Goal: Task Accomplishment & Management: Complete application form

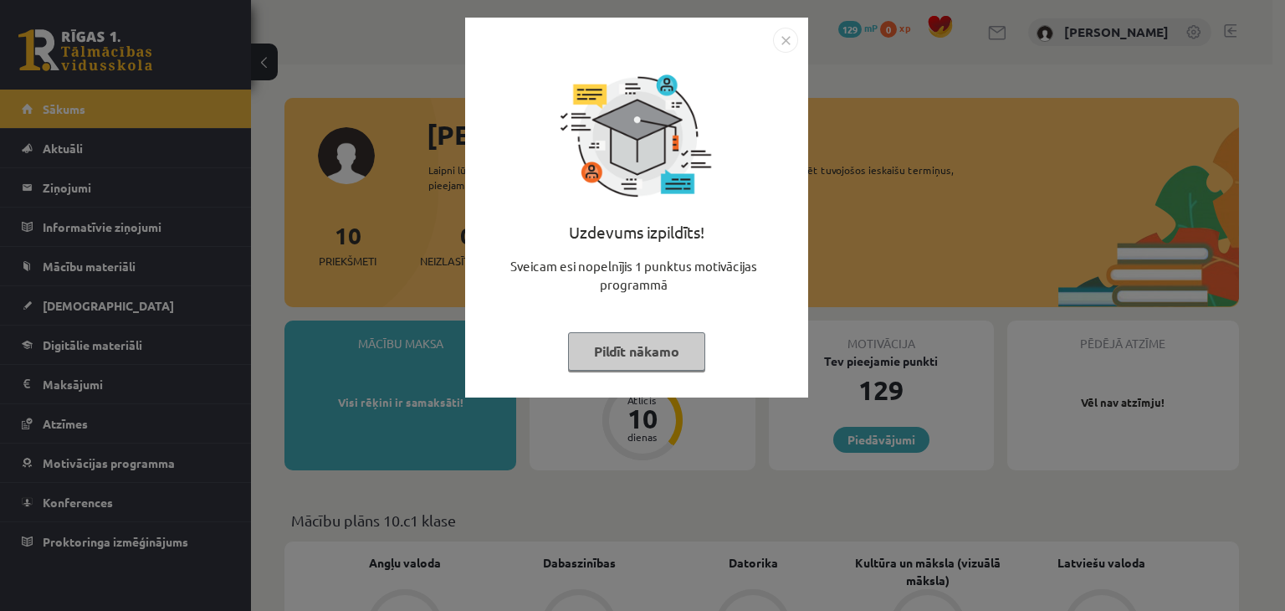
click at [787, 44] on img "Close" at bounding box center [785, 40] width 25 height 25
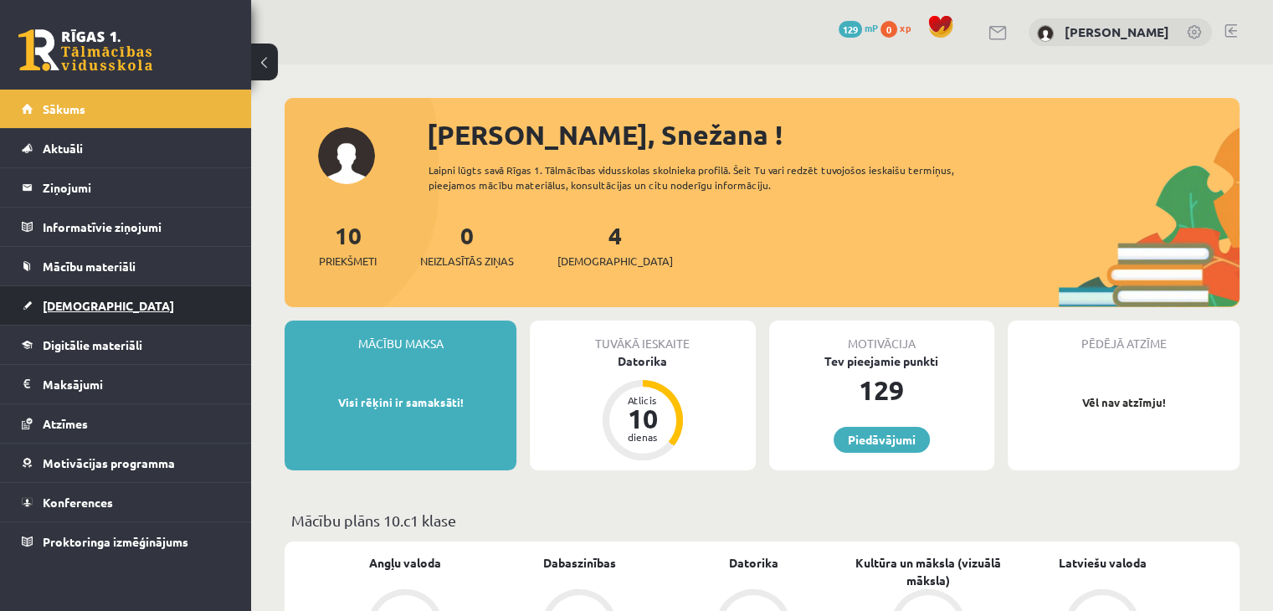
click at [83, 309] on span "[DEMOGRAPHIC_DATA]" at bounding box center [108, 305] width 131 height 15
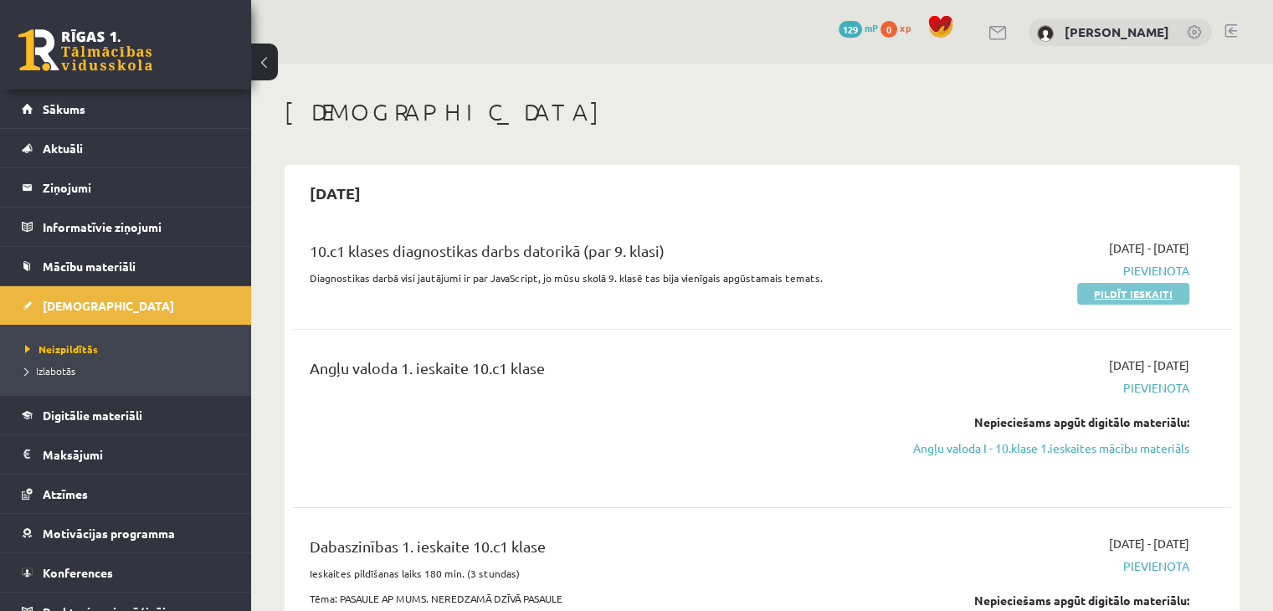
click at [1151, 295] on link "Pildīt ieskaiti" at bounding box center [1133, 294] width 112 height 22
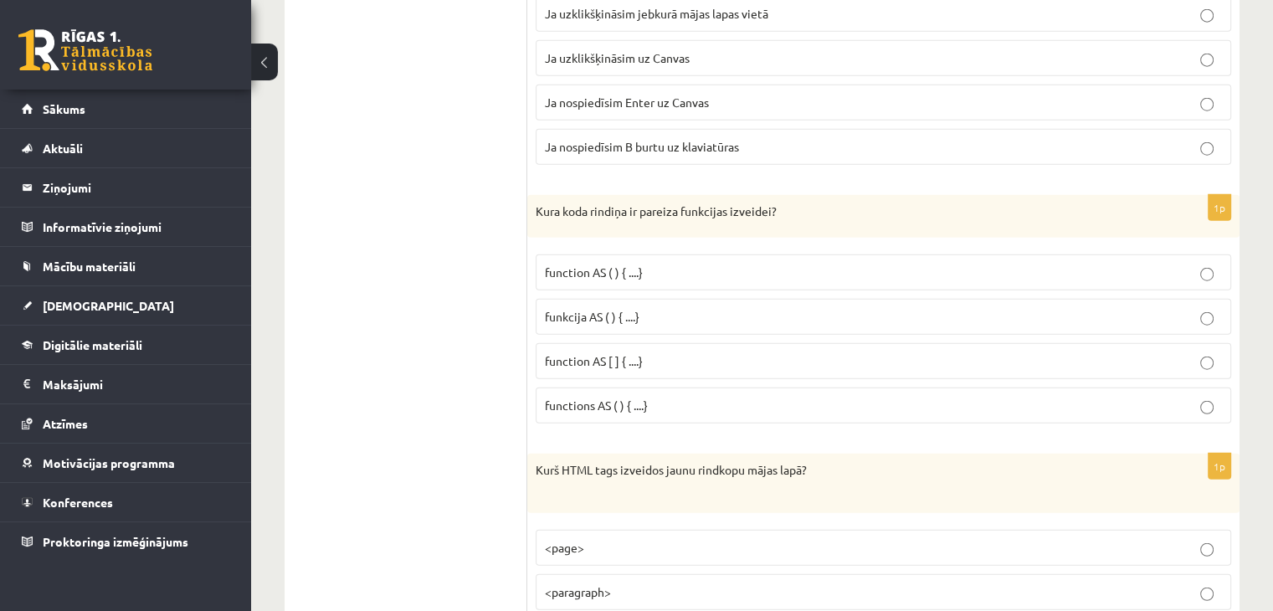
scroll to position [4189, 0]
click at [1208, 392] on label "functions AS ( ) { ....}" at bounding box center [883, 404] width 695 height 36
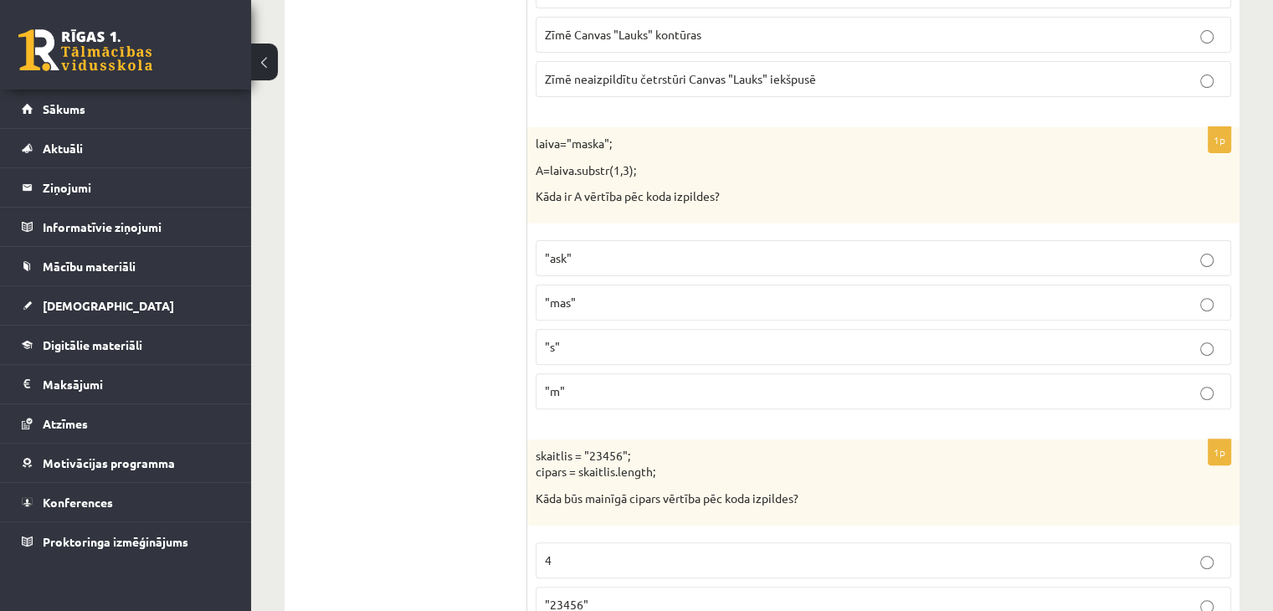
scroll to position [0, 0]
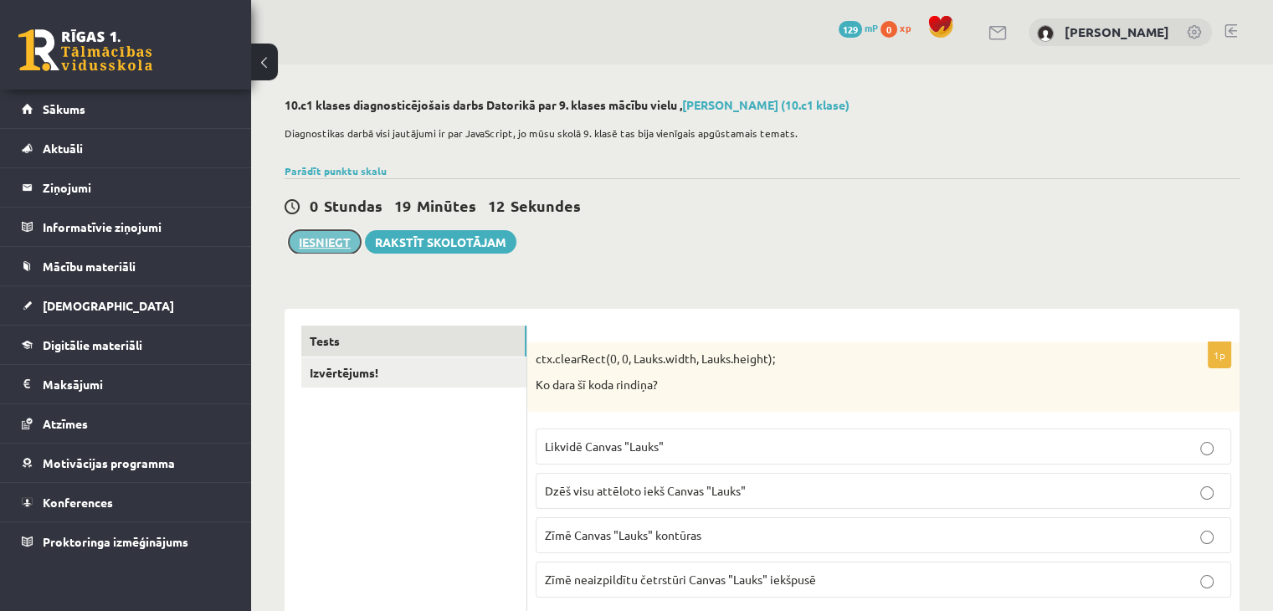
click at [341, 244] on button "Iesniegt" at bounding box center [325, 241] width 72 height 23
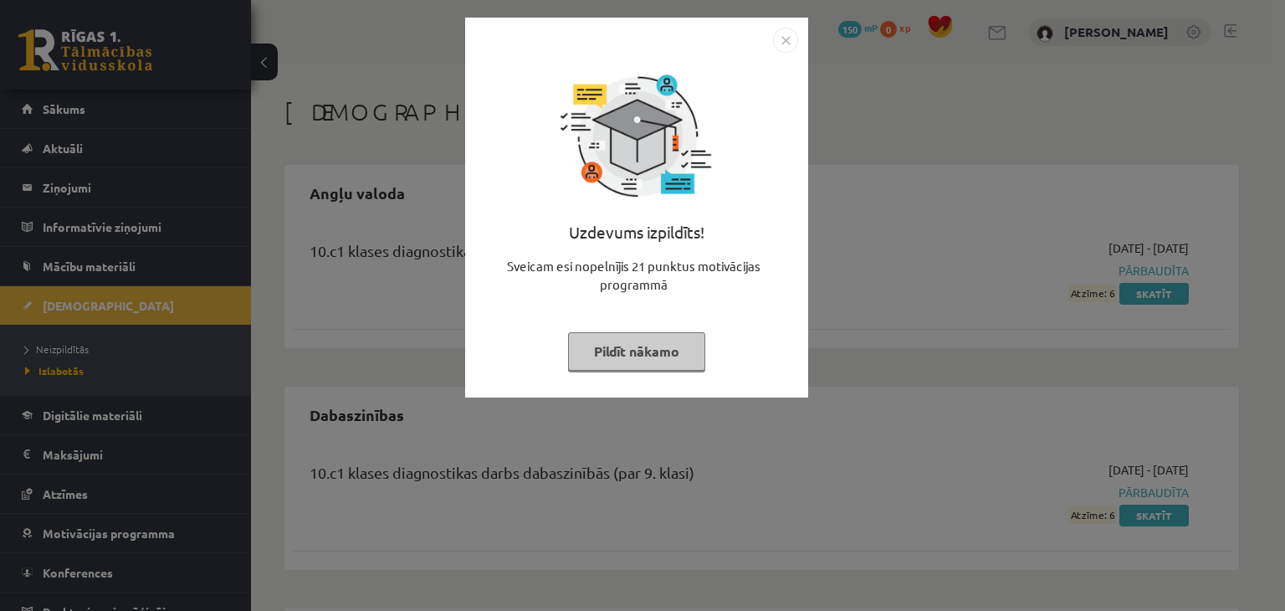
click at [634, 346] on button "Pildīt nākamo" at bounding box center [636, 351] width 137 height 38
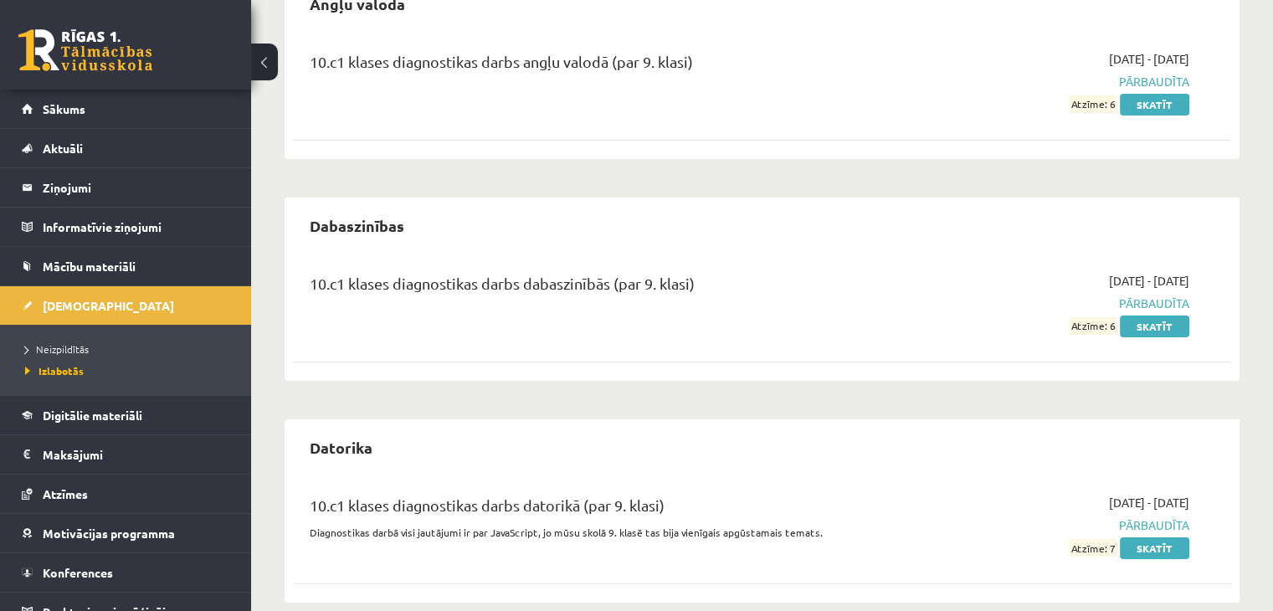
scroll to position [213, 0]
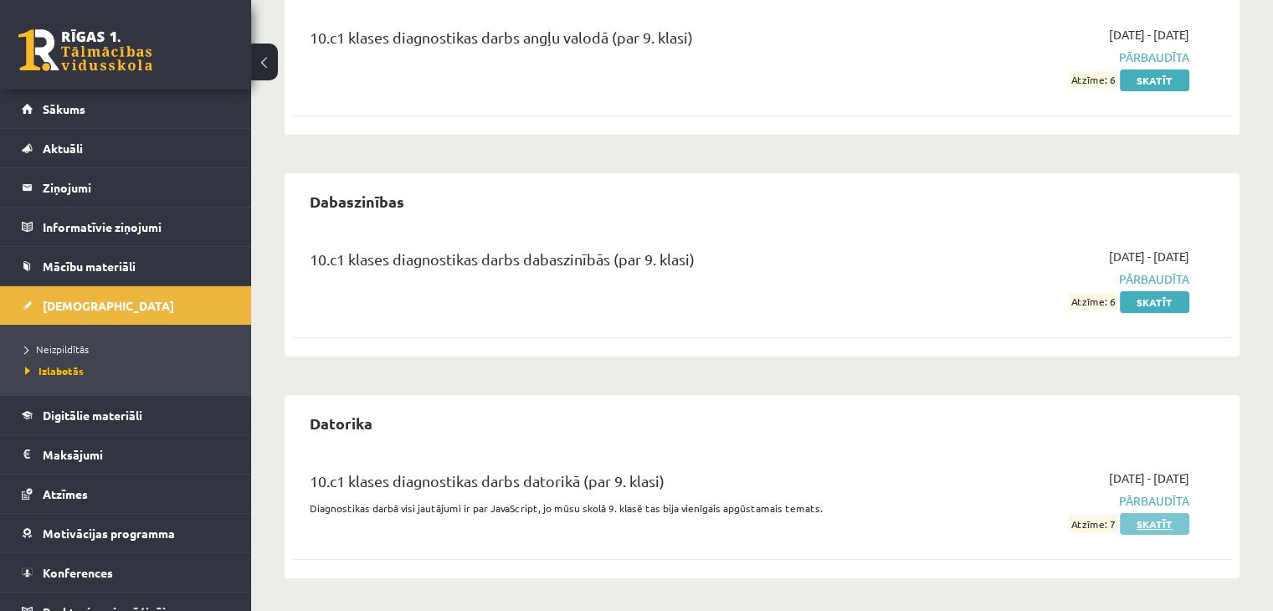
click at [1141, 520] on link "Skatīt" at bounding box center [1154, 524] width 69 height 22
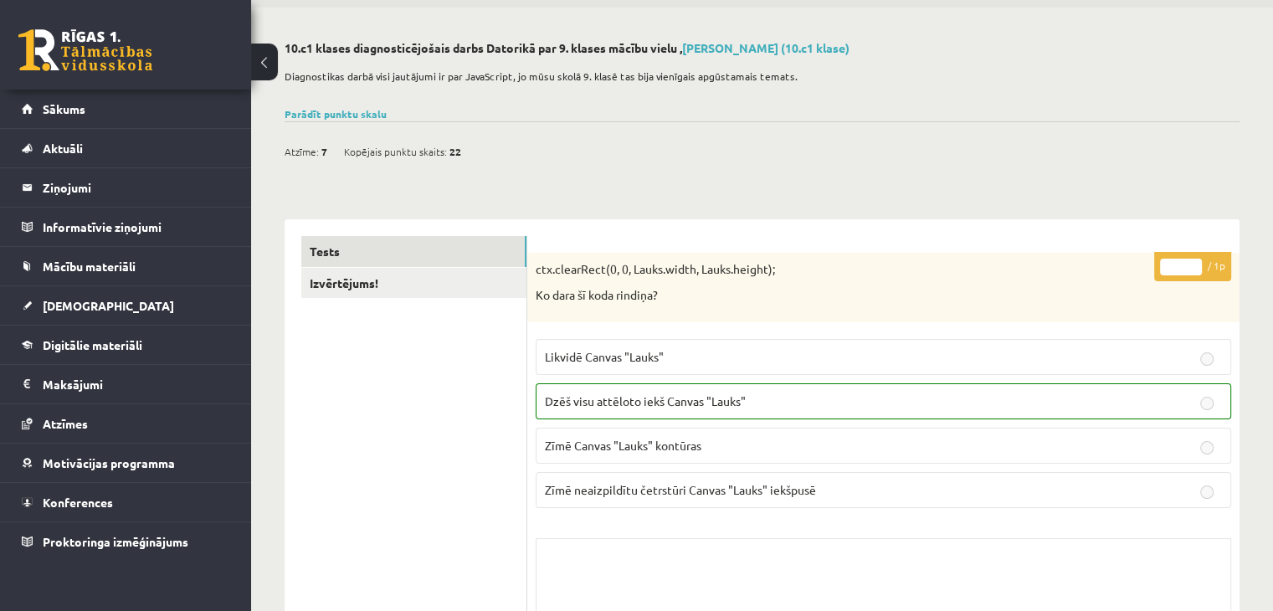
scroll to position [67, 0]
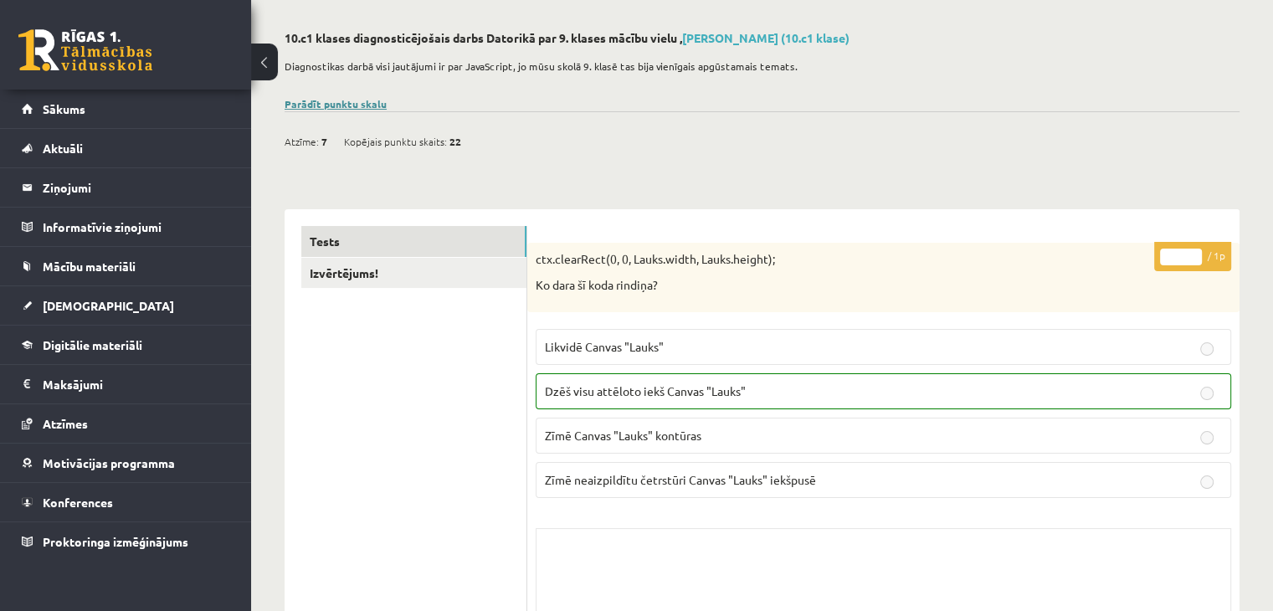
click at [365, 98] on link "Parādīt punktu skalu" at bounding box center [336, 103] width 102 height 13
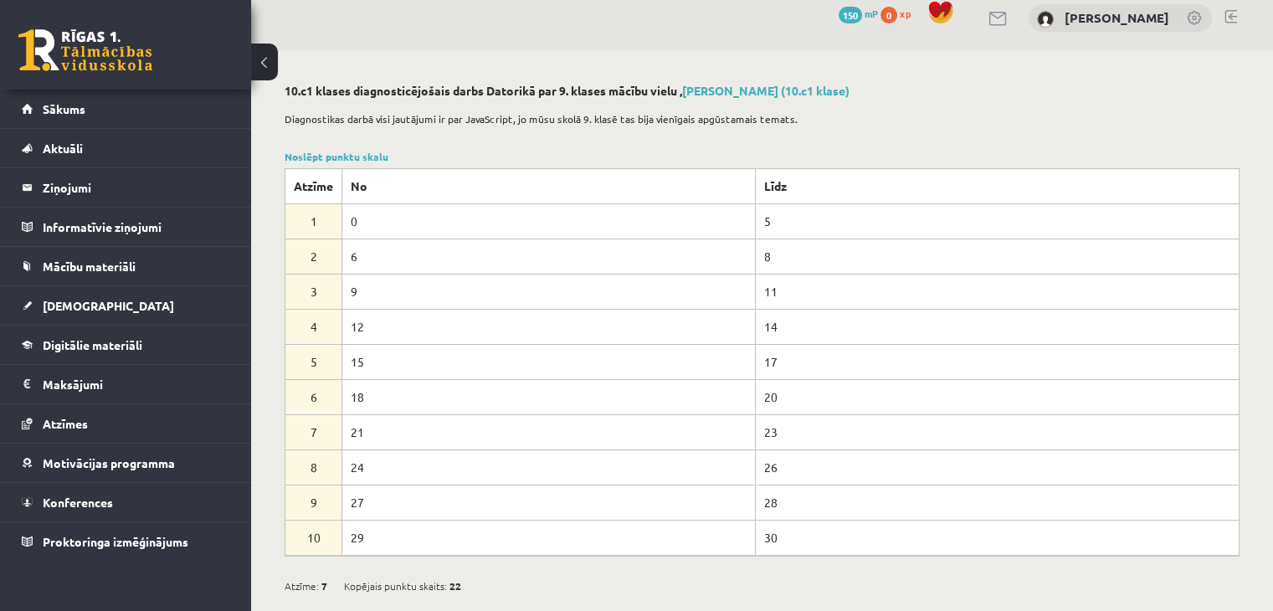
scroll to position [0, 0]
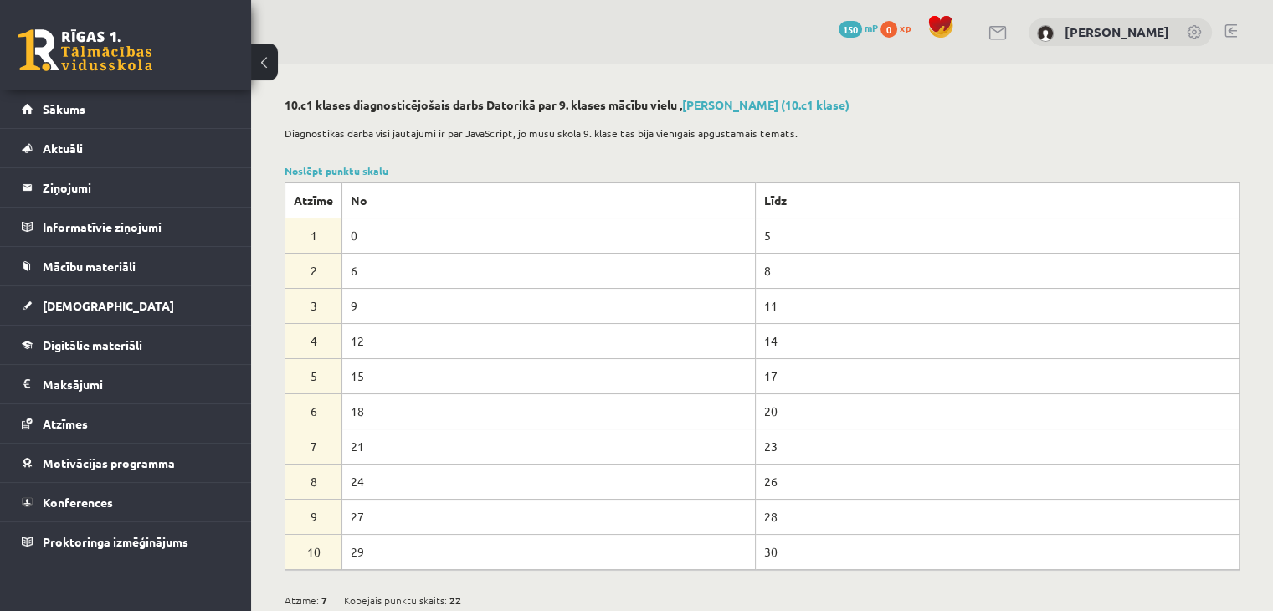
click at [1228, 31] on link at bounding box center [1230, 30] width 13 height 13
